Goal: Information Seeking & Learning: Learn about a topic

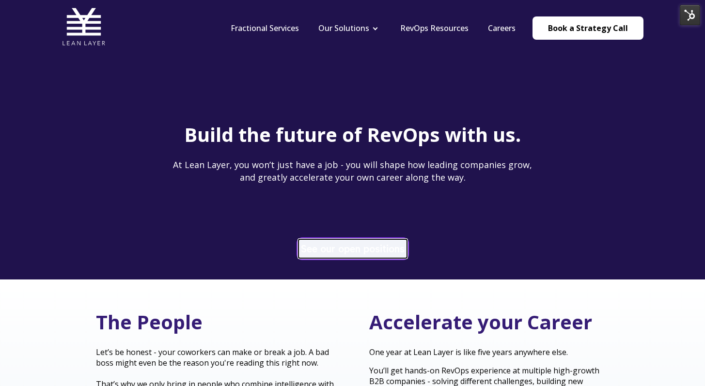
click at [335, 248] on link "See our open positions" at bounding box center [353, 249] width 109 height 19
click at [351, 241] on link "See our open positions" at bounding box center [353, 249] width 109 height 19
click at [327, 245] on link "See our open positions" at bounding box center [353, 249] width 109 height 19
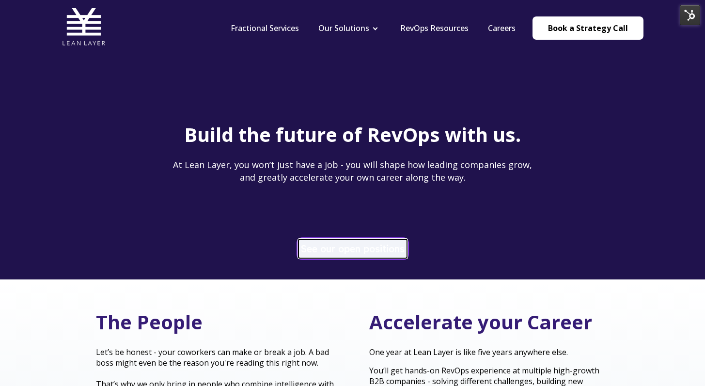
click at [330, 256] on link "See our open positions" at bounding box center [353, 249] width 109 height 19
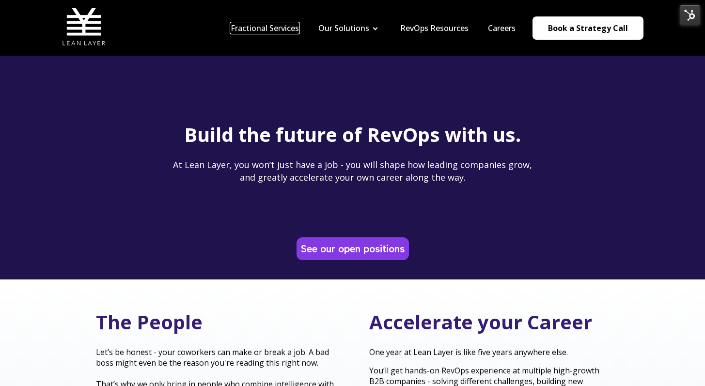
click at [296, 25] on link "Fractional Services" at bounding box center [265, 28] width 68 height 11
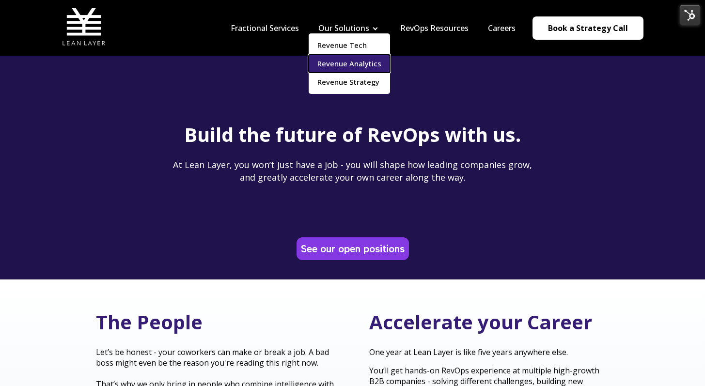
click at [371, 58] on link "Revenue Analytics" at bounding box center [349, 64] width 81 height 18
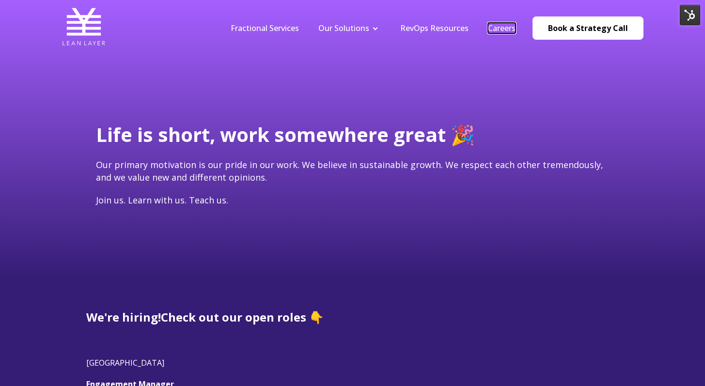
click at [500, 26] on link "Careers" at bounding box center [502, 28] width 28 height 11
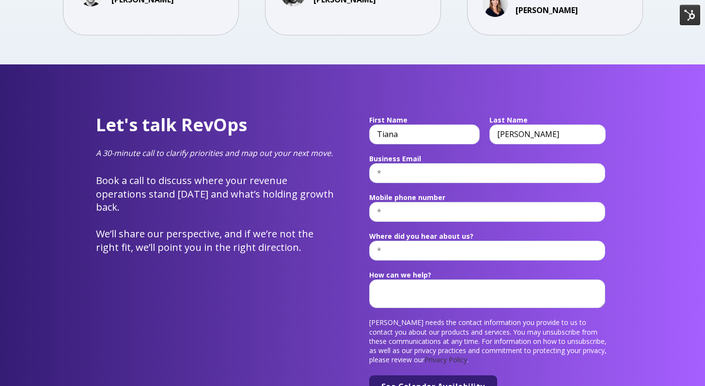
scroll to position [3629, 0]
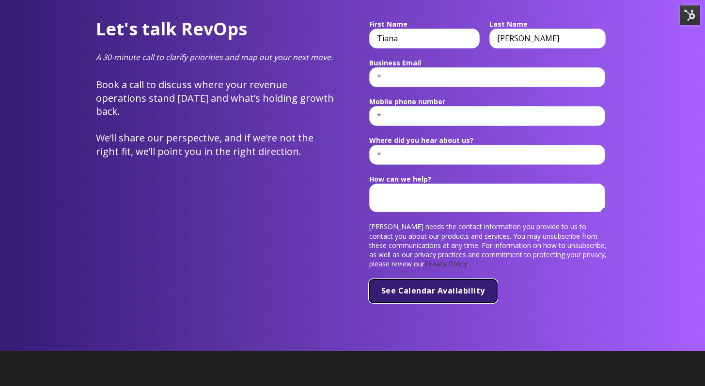
click at [415, 280] on input "See Calendar Availability" at bounding box center [433, 291] width 128 height 23
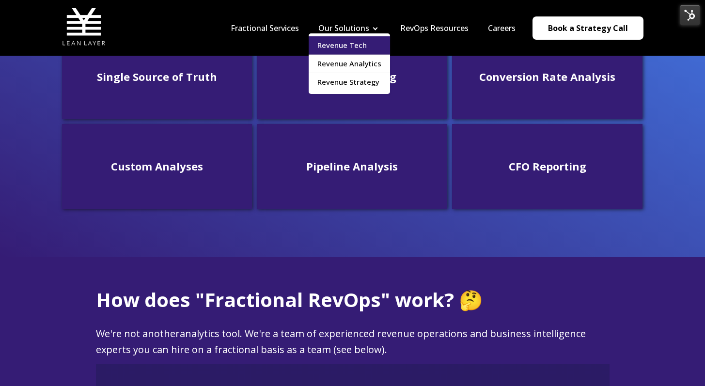
scroll to position [486, 0]
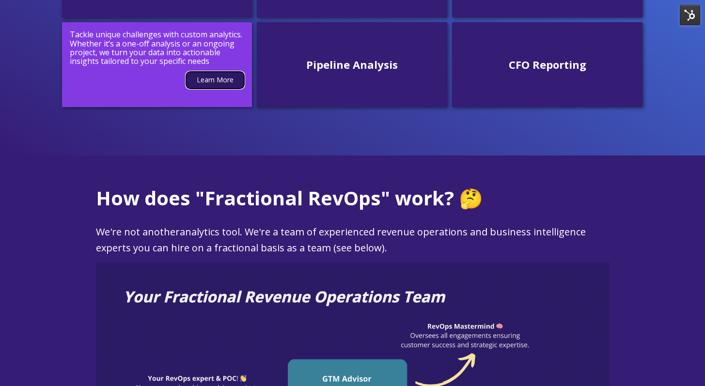
click at [218, 79] on link "Learn More" at bounding box center [215, 80] width 58 height 17
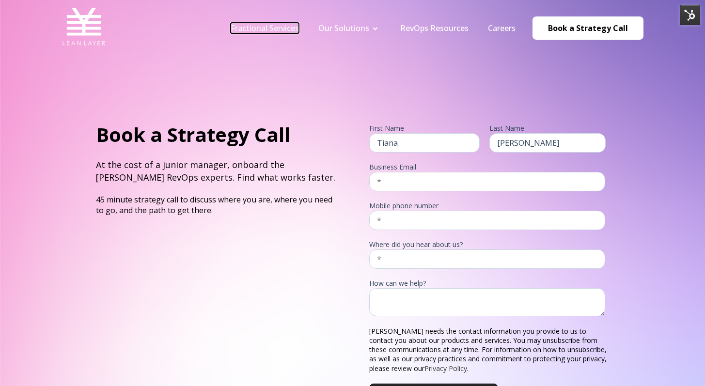
click at [287, 30] on link "Fractional Services" at bounding box center [265, 28] width 68 height 11
